Goal: Complete application form

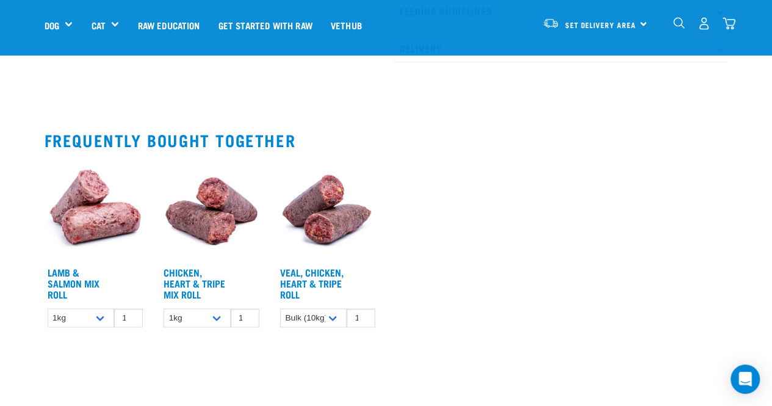
scroll to position [700, 0]
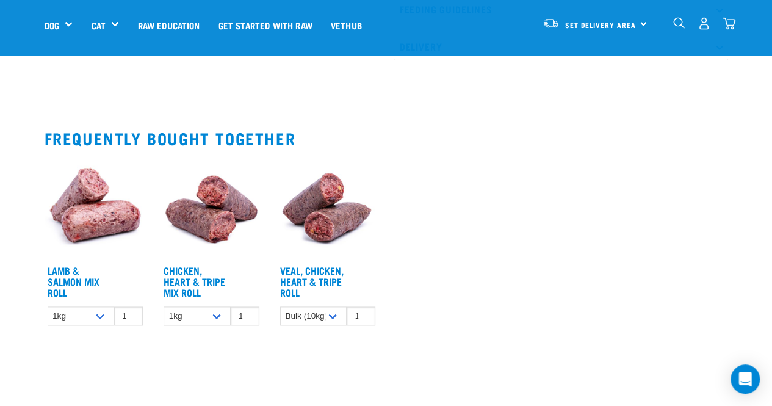
click at [98, 213] on img at bounding box center [96, 209] width 102 height 102
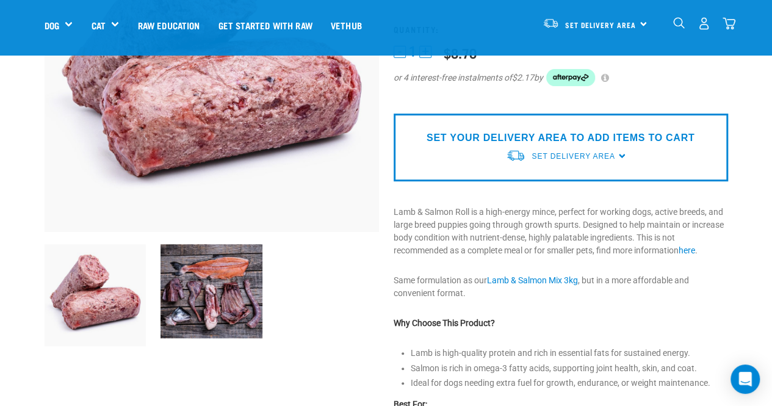
scroll to position [192, 0]
click at [204, 310] on img at bounding box center [212, 291] width 102 height 94
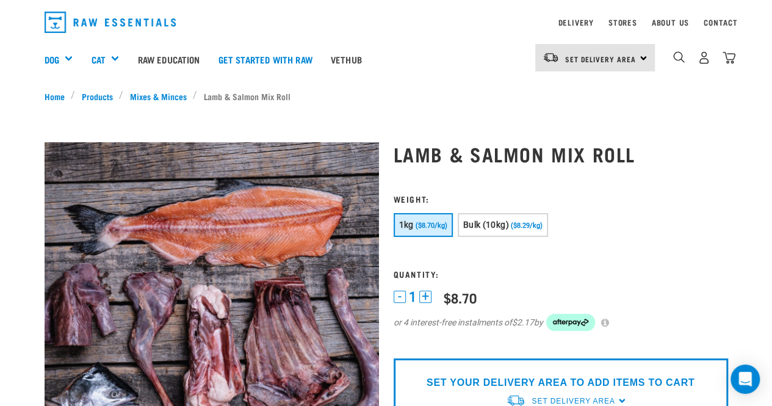
scroll to position [34, 0]
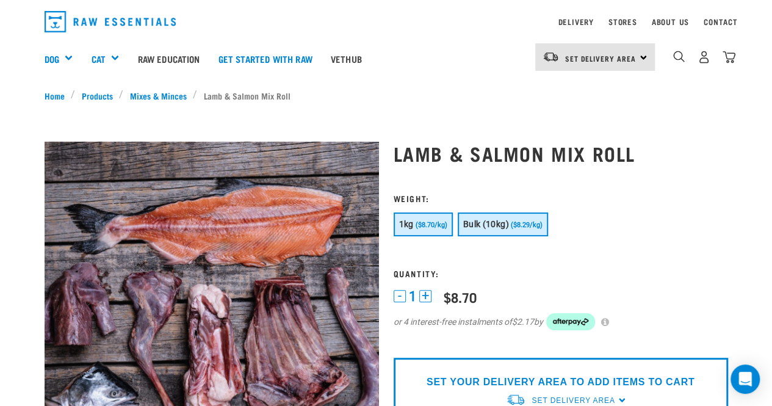
click at [504, 218] on button "Bulk (10kg) ($8.29/kg)" at bounding box center [503, 224] width 90 height 24
click at [428, 222] on span "($8.70/kg)" at bounding box center [432, 225] width 32 height 8
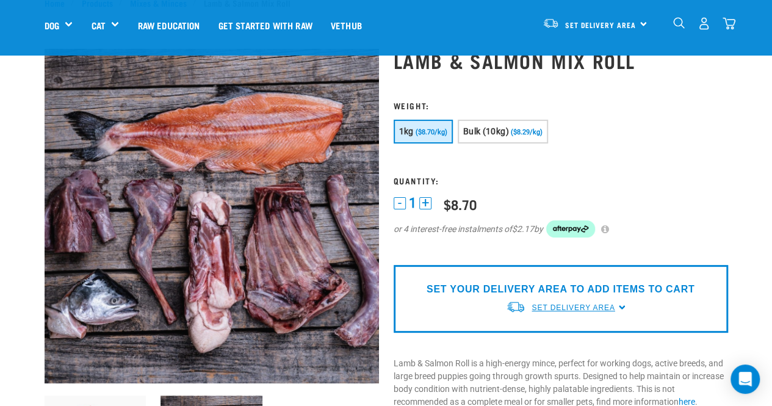
scroll to position [0, 0]
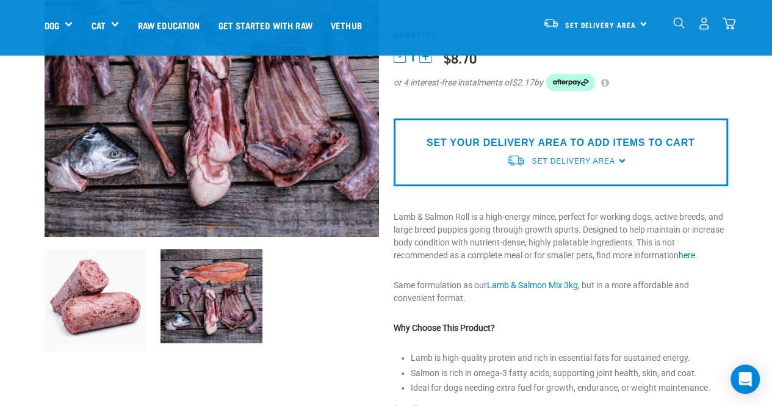
scroll to position [189, 0]
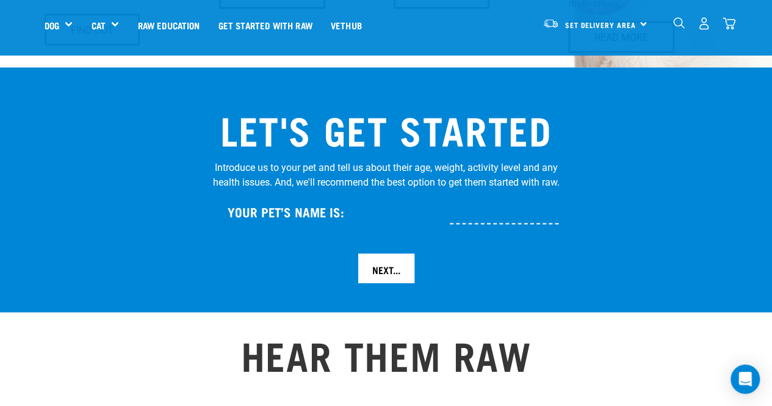
scroll to position [1197, 0]
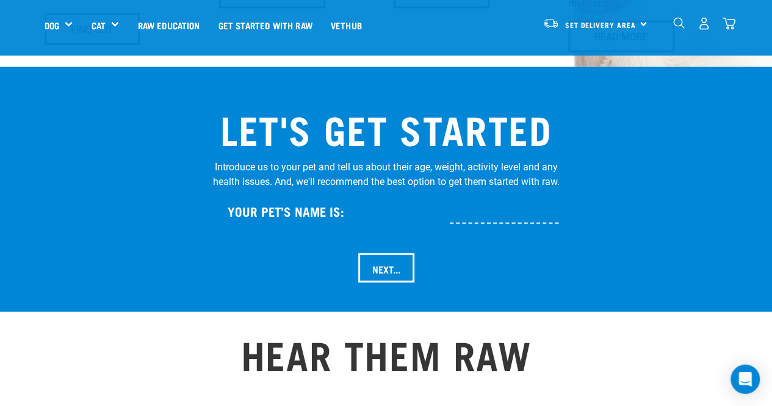
click at [484, 197] on input "text" at bounding box center [544, 210] width 189 height 27
type input "[PERSON_NAME]"
click at [388, 253] on input "Next..." at bounding box center [386, 267] width 56 height 29
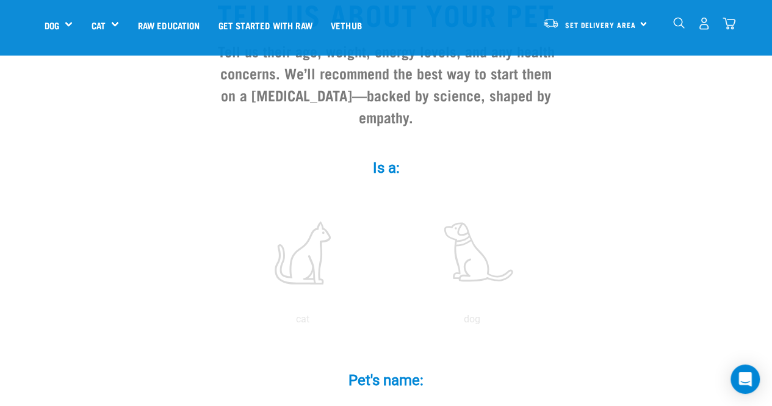
scroll to position [127, 0]
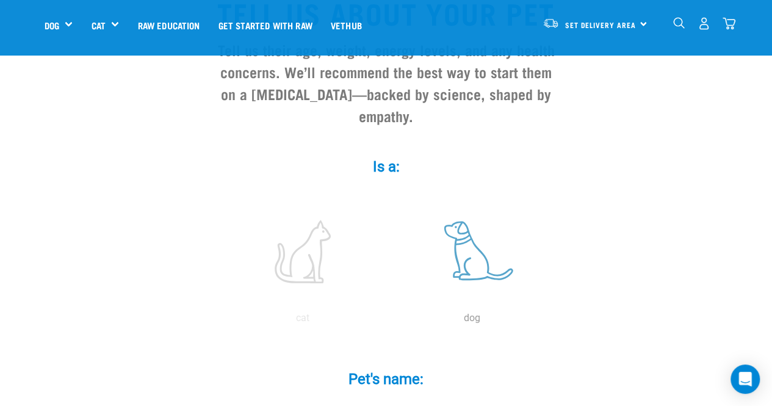
click at [463, 230] on label at bounding box center [472, 252] width 165 height 104
click at [388, 321] on input "radio" at bounding box center [388, 321] width 0 height 0
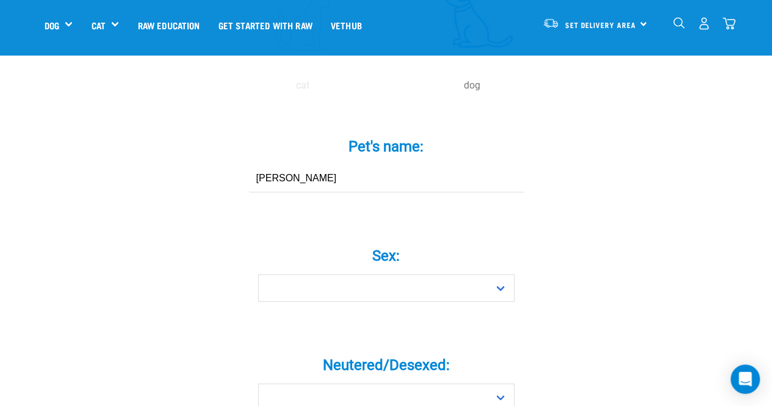
scroll to position [361, 0]
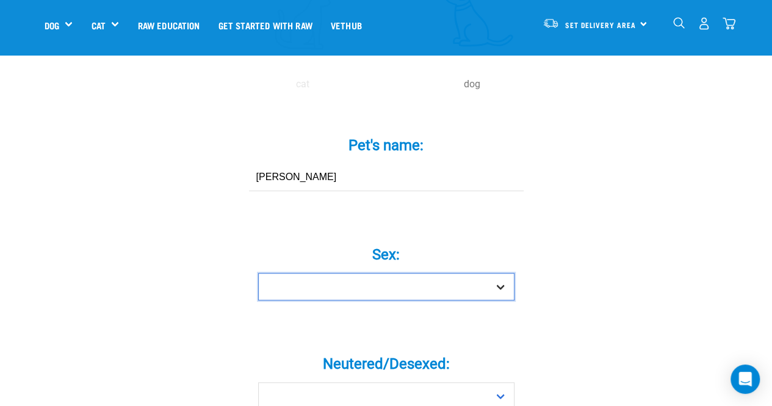
click at [451, 273] on select "Boy Girl" at bounding box center [386, 286] width 256 height 27
select select "boy"
click at [258, 273] on select "Boy Girl" at bounding box center [386, 286] width 256 height 27
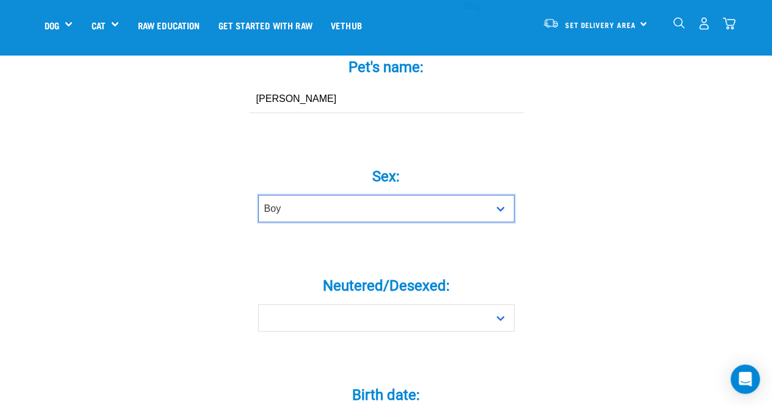
scroll to position [440, 0]
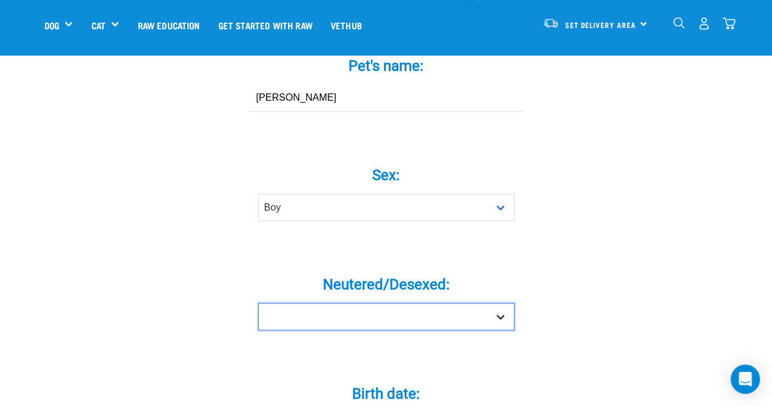
click at [320, 303] on select "Yes No" at bounding box center [386, 316] width 256 height 27
select select "yes"
click at [258, 303] on select "Yes No" at bounding box center [386, 316] width 256 height 27
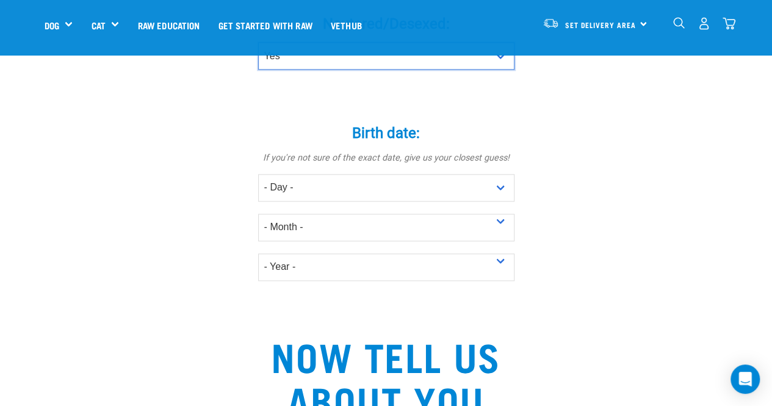
scroll to position [703, 0]
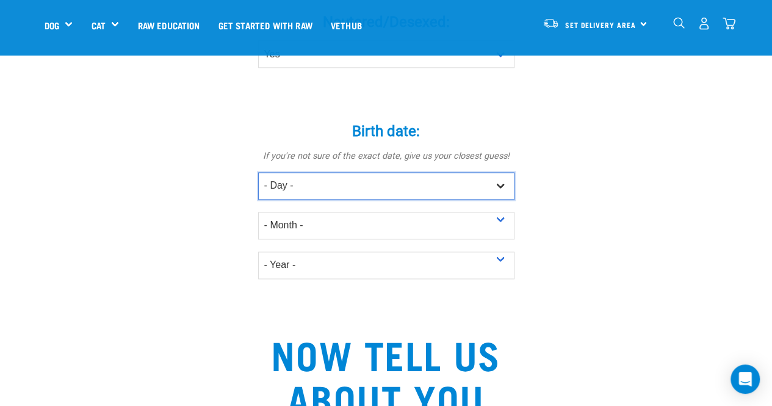
click at [371, 172] on select "- Day - 1 2 3 4 5 6 7 8 9 10 11 12 13 14 15 16 17 18 19 20 21 22 23 24 25 26 27" at bounding box center [386, 185] width 256 height 27
select select "10"
click at [258, 172] on select "- Day - 1 2 3 4 5 6 7 8 9 10 11 12 13 14 15 16 17 18 19 20 21 22 23 24 25 26 27" at bounding box center [386, 185] width 256 height 27
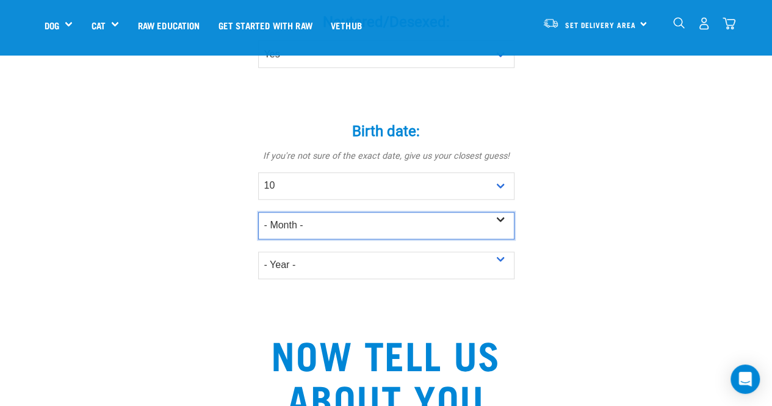
click at [361, 212] on select "- Month - January February March April May June July August September October N…" at bounding box center [386, 225] width 256 height 27
select select "May"
click at [258, 212] on select "- Month - January February March April May June July August September October N…" at bounding box center [386, 225] width 256 height 27
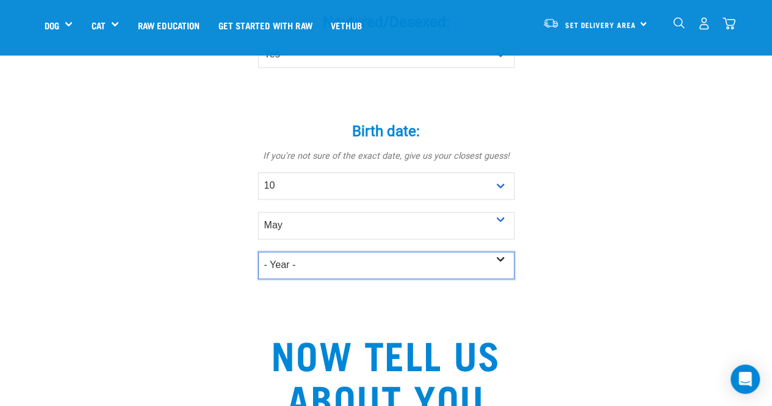
click at [335, 252] on select "- Year - 2025 2024 2023 2022 2021 2020 2019 2018 2017 2016 2015 2014 2013 2012" at bounding box center [386, 265] width 256 height 27
select select "2023"
click at [258, 252] on select "- Year - 2025 2024 2023 2022 2021 2020 2019 2018 2017 2016 2015 2014 2013 2012" at bounding box center [386, 265] width 256 height 27
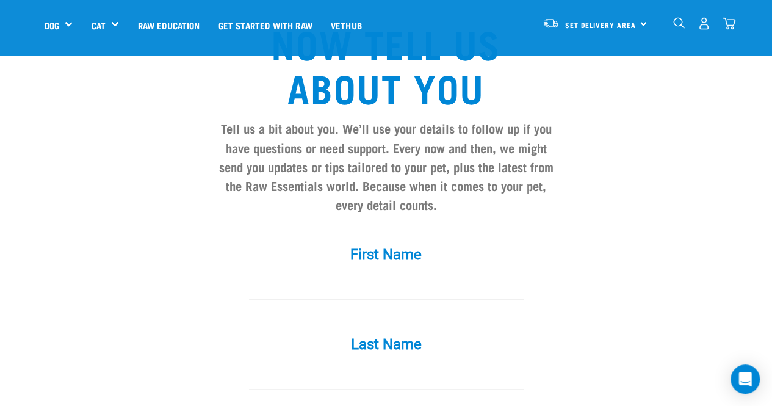
scroll to position [1014, 0]
click at [409, 272] on input "First Name *" at bounding box center [386, 285] width 275 height 27
type input "Mia"
type input "de Jager"
type input "miadejager000@gmail.com"
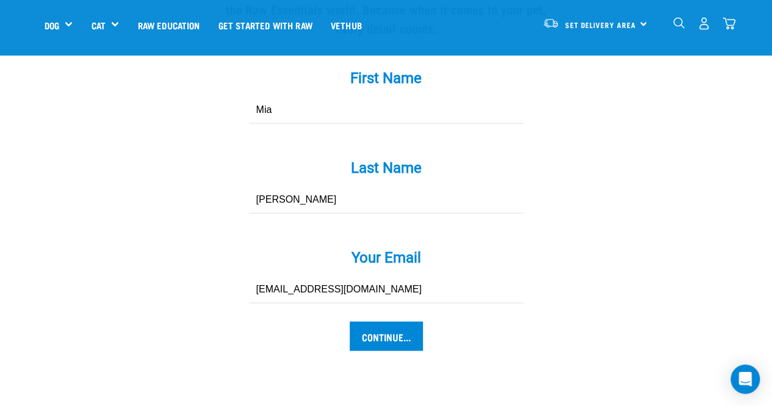
scroll to position [1217, 0]
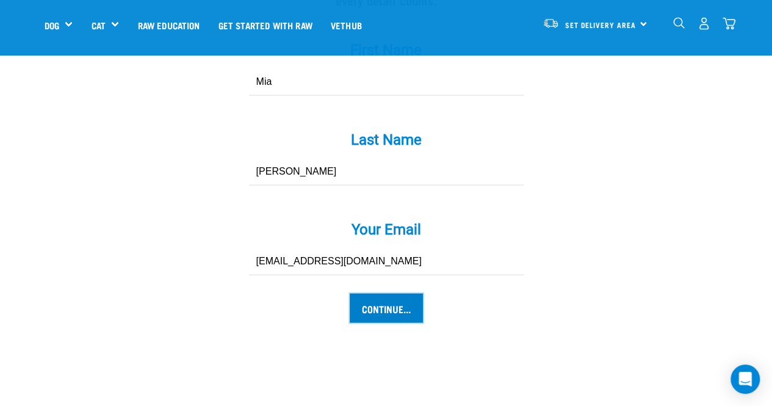
click at [396, 294] on input "Continue..." at bounding box center [386, 308] width 73 height 29
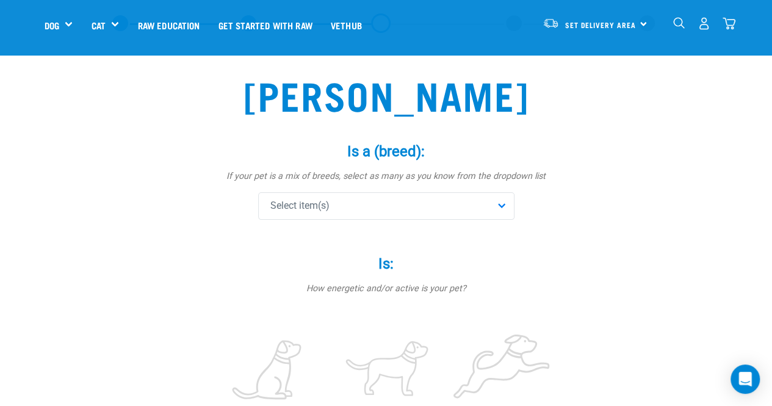
scroll to position [51, 0]
click at [449, 202] on div "Select item(s)" at bounding box center [386, 205] width 256 height 27
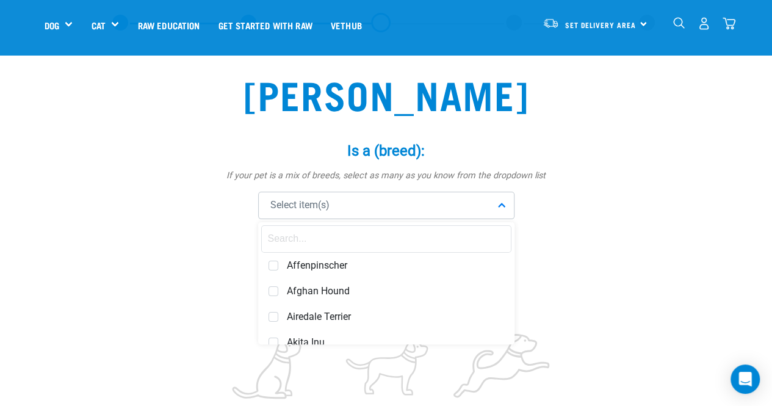
click at [399, 236] on input "text" at bounding box center [386, 238] width 250 height 27
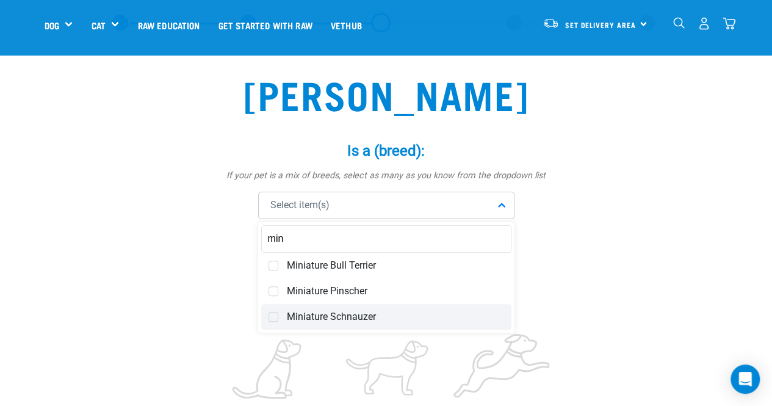
type input "min"
click at [316, 316] on span "Miniature Schnauzer" at bounding box center [395, 317] width 217 height 12
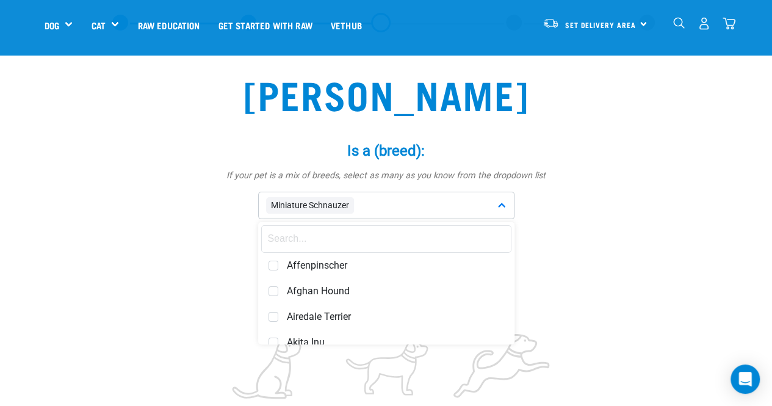
click at [558, 228] on div "Is a (breed): * If your pet is a mix of breeds, select as many as you know from…" at bounding box center [386, 181] width 366 height 112
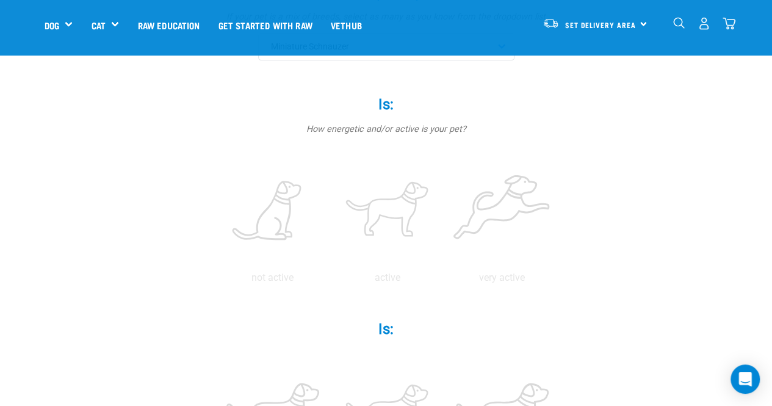
scroll to position [211, 0]
click at [397, 221] on label at bounding box center [388, 210] width 110 height 104
click at [330, 280] on input "radio" at bounding box center [330, 280] width 0 height 0
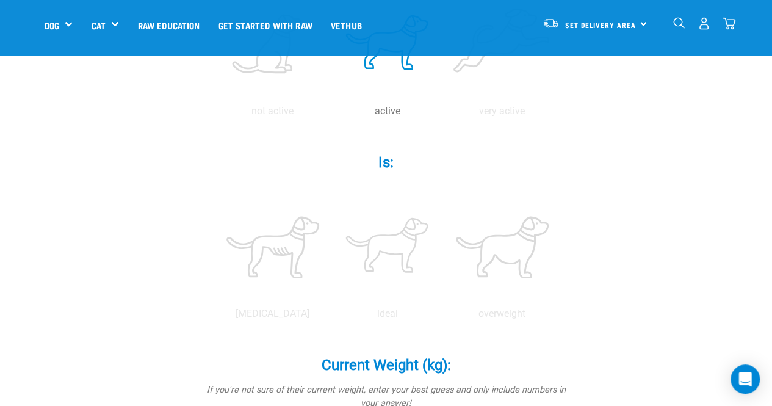
scroll to position [377, 0]
click at [388, 264] on label at bounding box center [388, 247] width 110 height 104
click at [330, 316] on input "radio" at bounding box center [330, 316] width 0 height 0
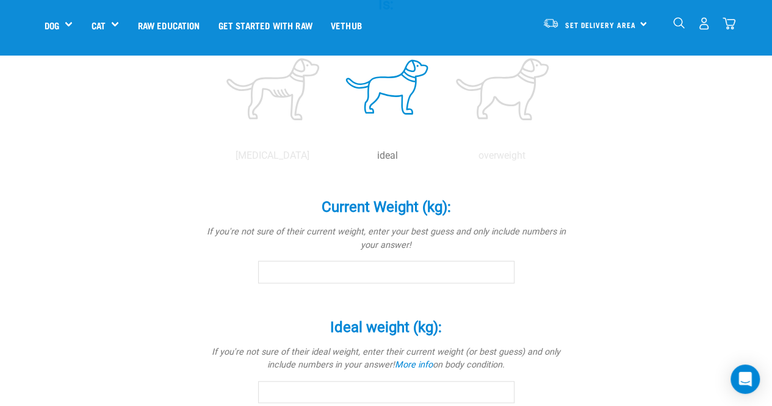
scroll to position [535, 0]
click at [360, 267] on input "Current Weight (kg): *" at bounding box center [386, 271] width 256 height 22
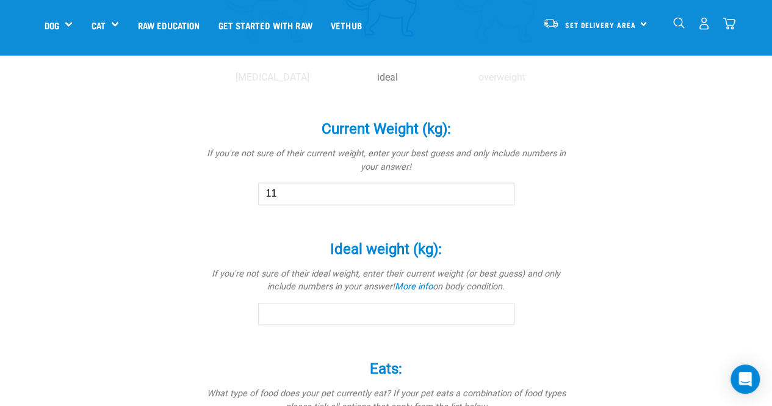
scroll to position [614, 0]
type input "11"
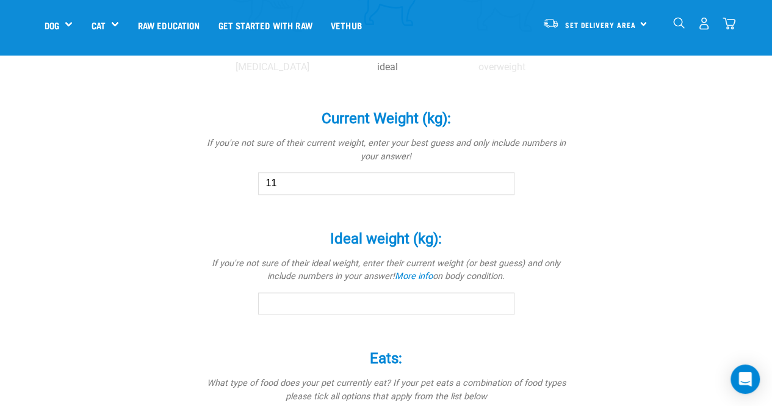
scroll to position [625, 0]
click at [399, 291] on input "Ideal weight (kg): *" at bounding box center [386, 302] width 256 height 22
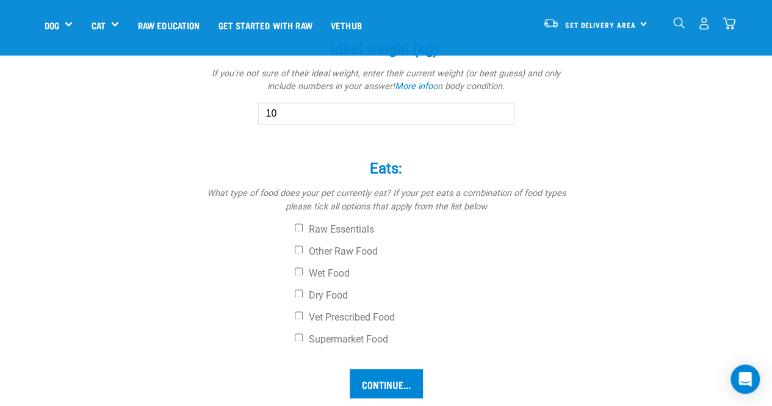
scroll to position [814, 0]
type input "10"
click at [297, 289] on input "Dry Food" at bounding box center [299, 293] width 8 height 8
checkbox input "true"
click at [299, 269] on input "Wet Food" at bounding box center [299, 271] width 8 height 8
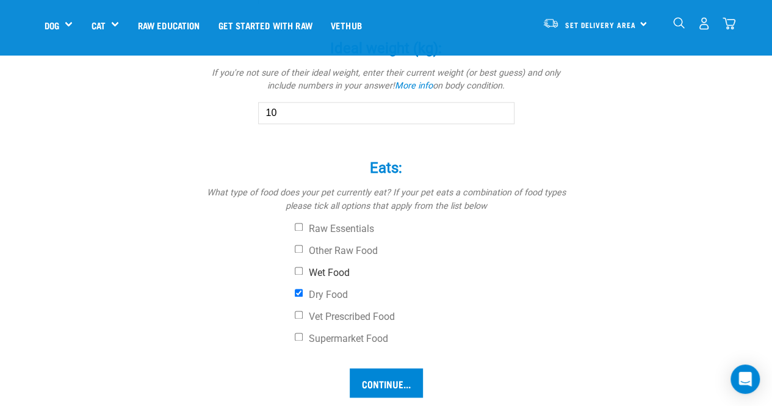
checkbox input "true"
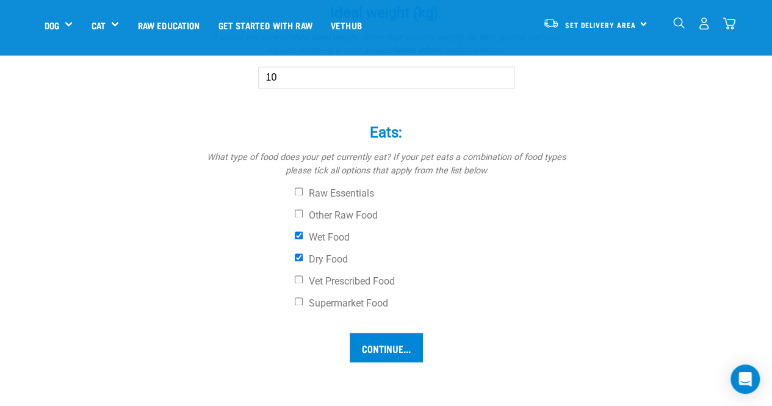
scroll to position [850, 0]
click at [305, 300] on label "Supermarket Food" at bounding box center [432, 303] width 275 height 12
click at [303, 300] on input "Supermarket Food" at bounding box center [299, 301] width 8 height 8
checkbox input "true"
click at [377, 343] on input "Continue..." at bounding box center [386, 346] width 73 height 29
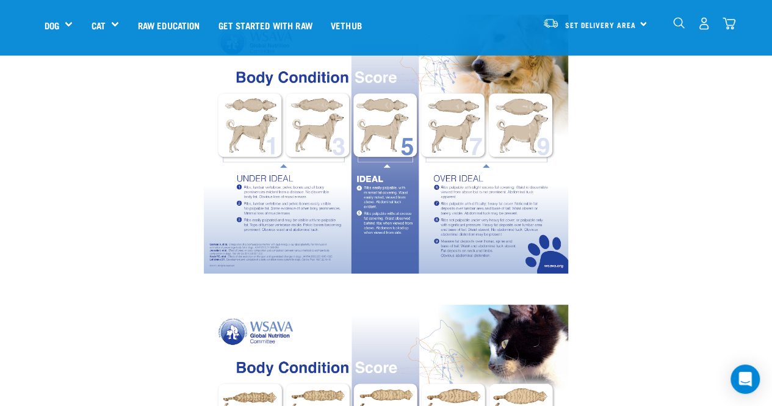
scroll to position [141, 0]
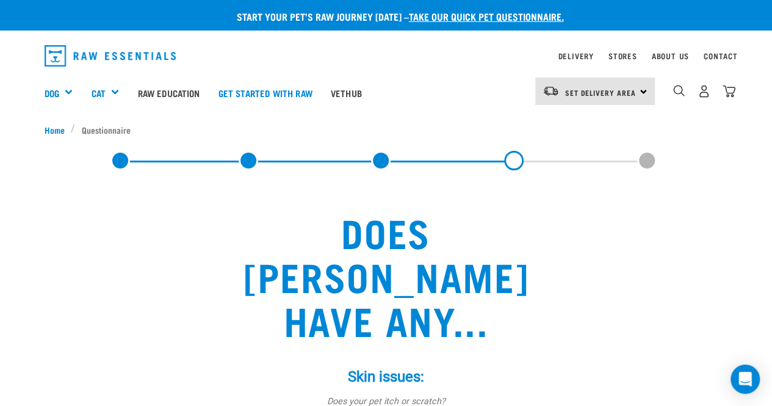
drag, startPoint x: 0, startPoint y: 0, endPoint x: 697, endPoint y: 224, distance: 732.4
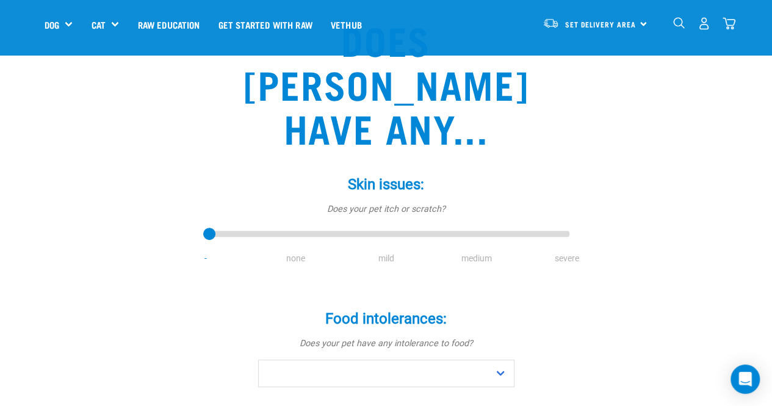
scroll to position [106, 0]
click at [297, 225] on input "range" at bounding box center [386, 233] width 366 height 17
type input "2"
click at [343, 225] on input "range" at bounding box center [386, 233] width 366 height 17
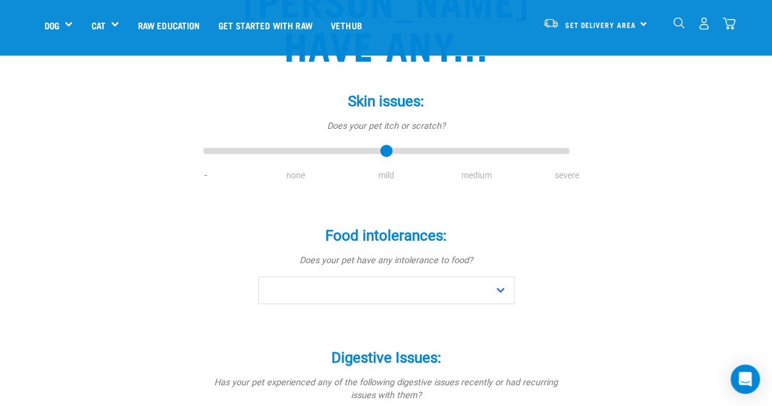
scroll to position [192, 0]
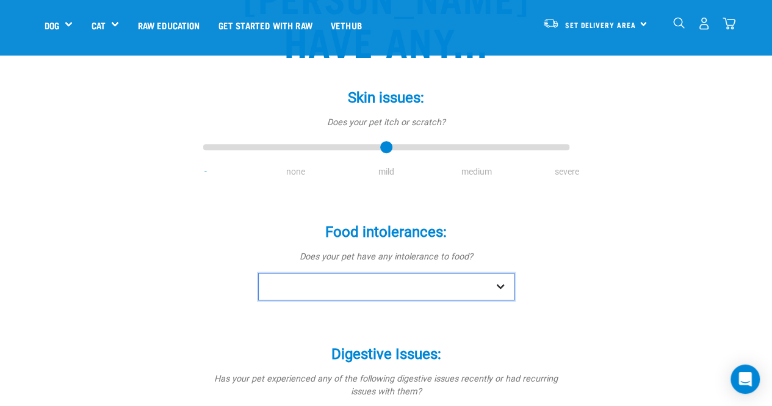
click at [436, 273] on select "No Yes" at bounding box center [386, 286] width 256 height 27
select select "no"
click at [258, 273] on select "No Yes" at bounding box center [386, 286] width 256 height 27
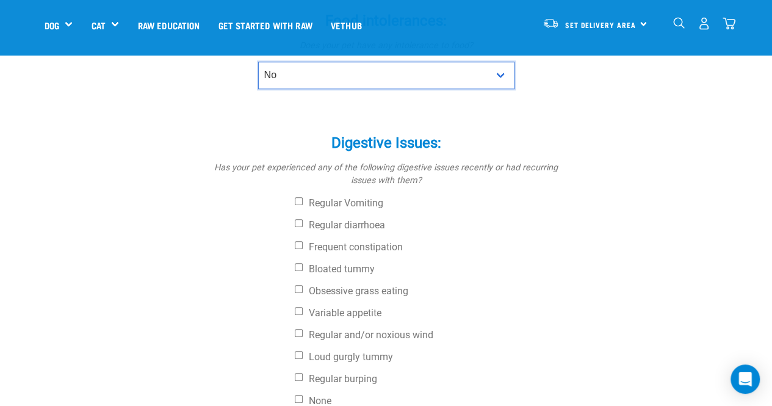
scroll to position [406, 0]
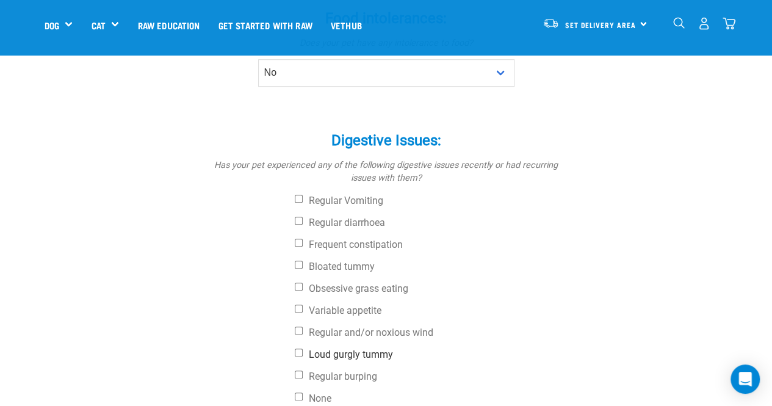
click at [319, 349] on label "Loud gurgly tummy" at bounding box center [432, 355] width 275 height 12
click at [303, 349] on input "Loud gurgly tummy" at bounding box center [299, 353] width 8 height 8
checkbox input "true"
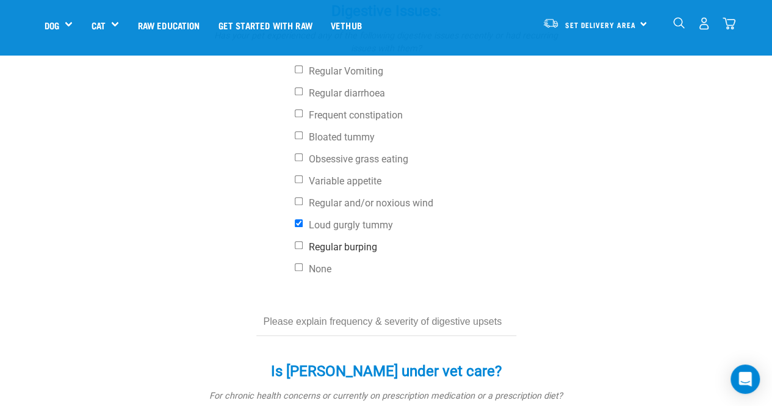
scroll to position [539, 0]
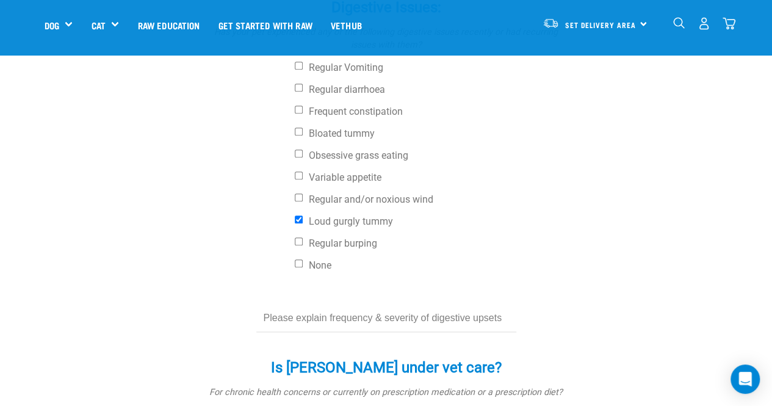
click at [442, 305] on input "text" at bounding box center [386, 318] width 260 height 27
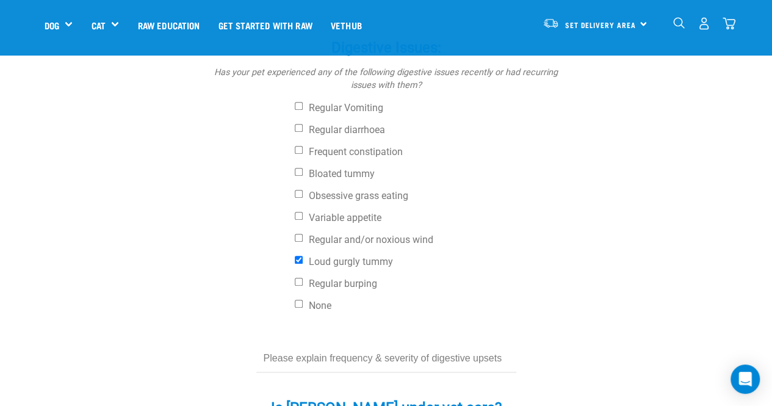
scroll to position [505, 0]
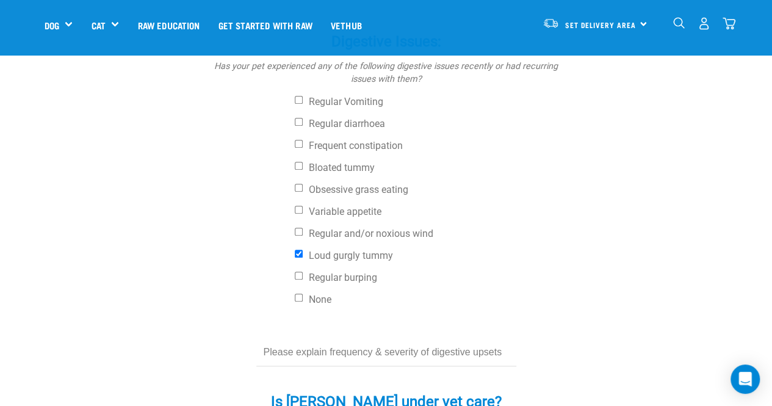
click at [377, 339] on input "text" at bounding box center [386, 352] width 260 height 27
type input "O"
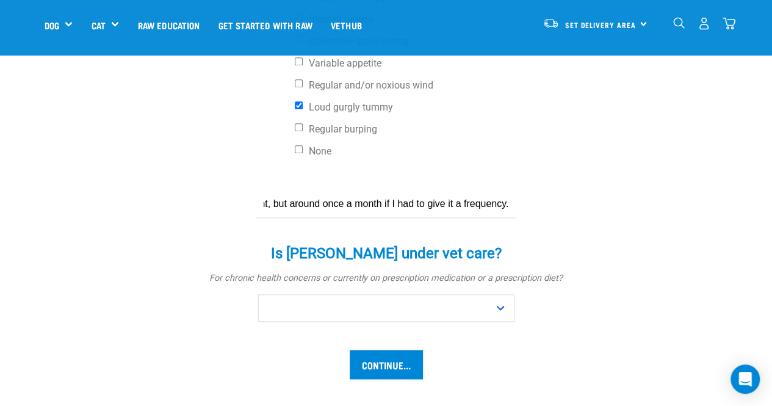
scroll to position [654, 0]
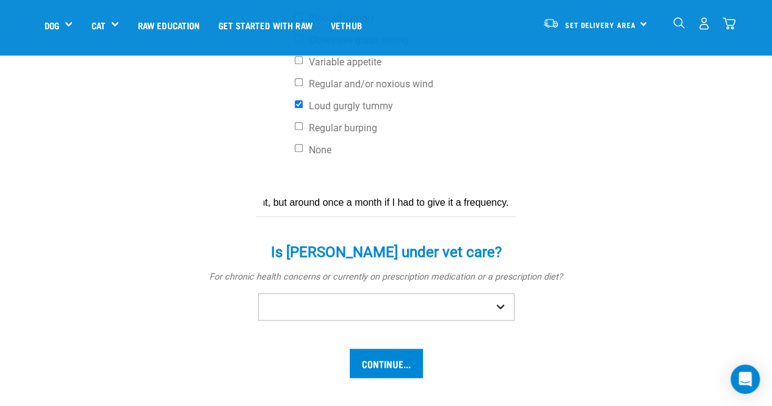
type input "Not that frequent, but around once a month if I had to give it a frequency."
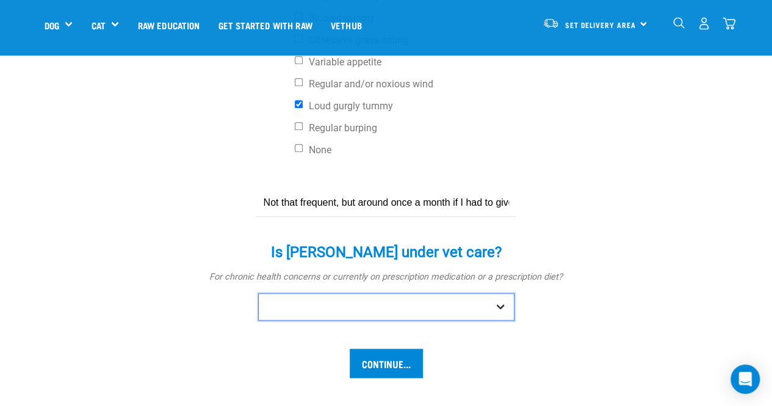
click at [390, 293] on select "No Yes" at bounding box center [386, 306] width 256 height 27
select select "no"
click at [258, 293] on select "No Yes" at bounding box center [386, 306] width 256 height 27
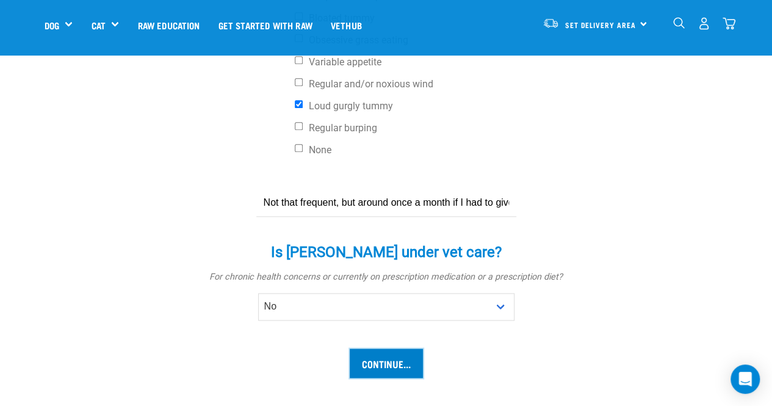
click at [377, 349] on input "Continue..." at bounding box center [386, 363] width 73 height 29
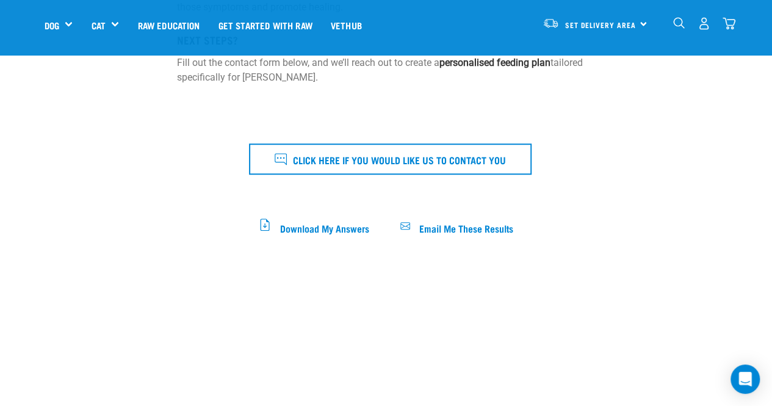
scroll to position [402, 0]
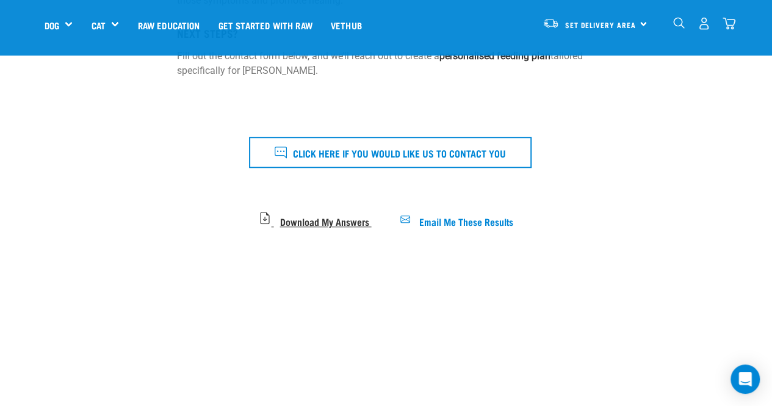
click at [343, 217] on span "Download My Answers" at bounding box center [324, 220] width 89 height 7
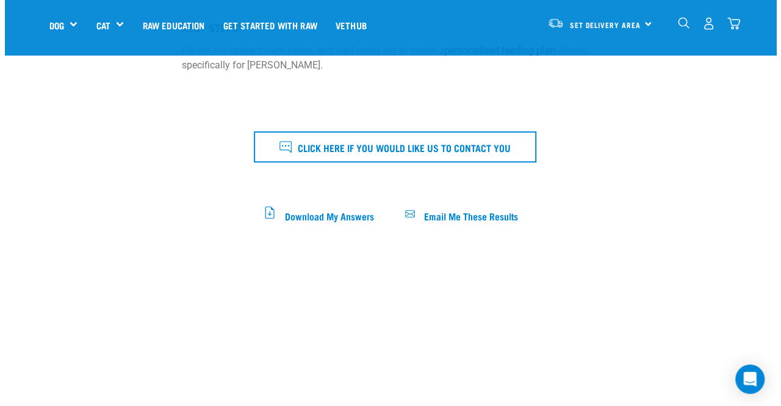
scroll to position [407, 0]
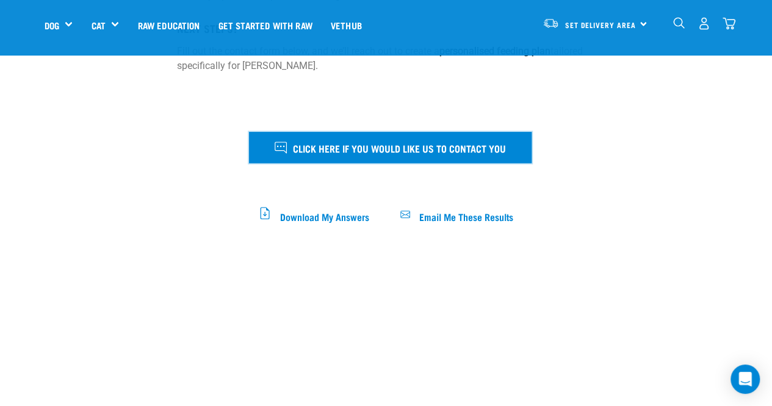
click at [450, 140] on span "Click here if you would like us to contact you" at bounding box center [399, 148] width 213 height 16
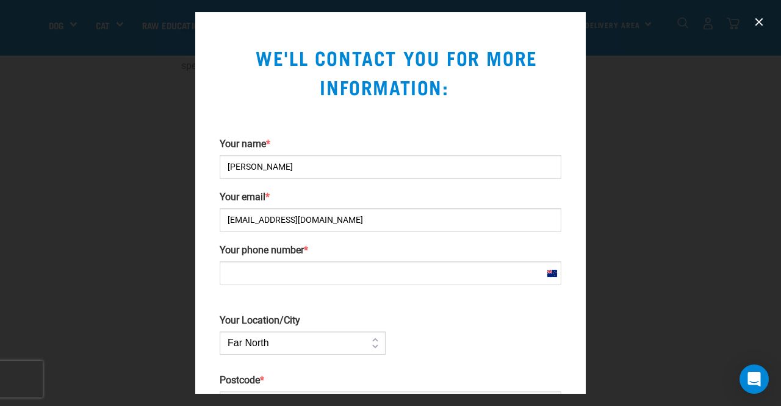
click at [343, 269] on input "Your phone number *" at bounding box center [391, 273] width 342 height 24
type input "+642102627614"
type input "7612"
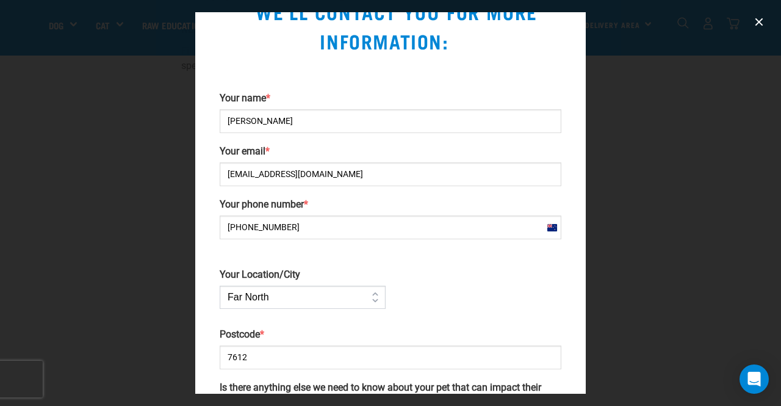
scroll to position [46, 0]
click at [323, 286] on select "Far North Auckland Waikato Bay of Plenty Coromandel Taranaki Hawkes Bay/Gisborn…" at bounding box center [303, 296] width 166 height 23
select select "Christchurch"
click at [220, 285] on select "Far North Auckland Waikato Bay of Plenty Coromandel Taranaki Hawkes Bay/Gisborn…" at bounding box center [303, 296] width 166 height 23
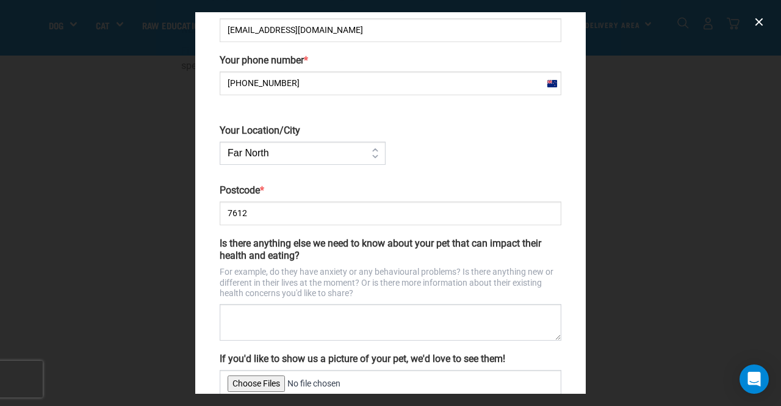
scroll to position [191, 0]
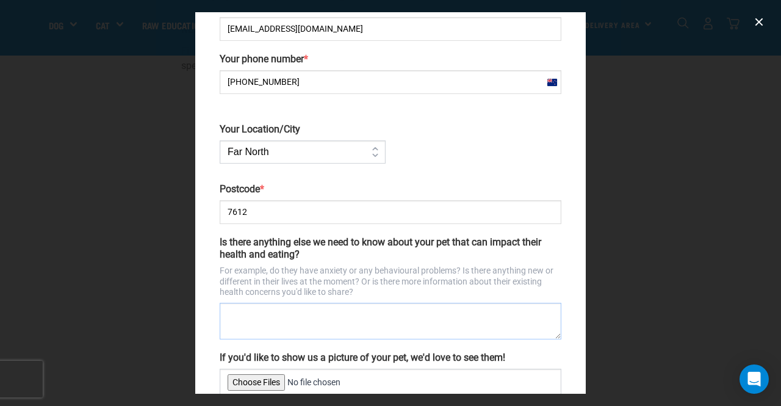
click at [331, 328] on textarea "Is there anything else we need to know about your pet that can impact their hea…" at bounding box center [391, 321] width 342 height 37
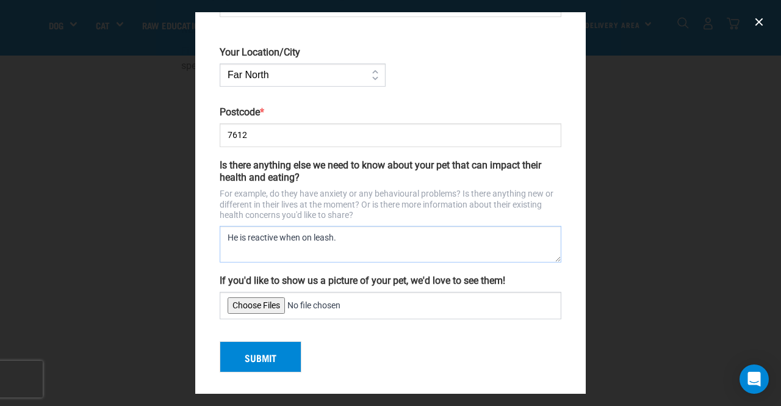
type textarea "He is reactive when on leash."
click at [269, 351] on button "Submit" at bounding box center [261, 357] width 82 height 32
